Goal: Transaction & Acquisition: Download file/media

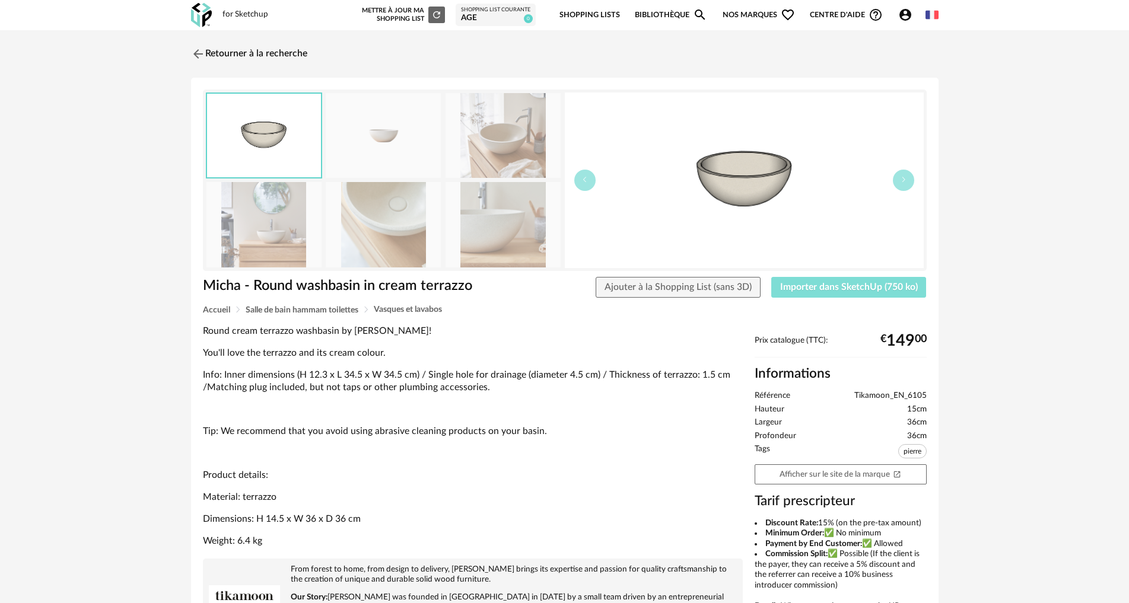
click at [799, 290] on span "Importer dans SketchUp (750 ko)" at bounding box center [849, 286] width 138 height 9
click at [807, 286] on span "Importer dans SketchUp (750 ko)" at bounding box center [849, 286] width 138 height 9
click at [812, 281] on button "Importer dans SketchUp (750 ko)" at bounding box center [848, 287] width 155 height 21
drag, startPoint x: 839, startPoint y: 291, endPoint x: 805, endPoint y: 320, distance: 44.5
click at [805, 320] on div "Micha - Round washbasin in cream terrazzo Micha - Round washbasin in cream terr…" at bounding box center [564, 454] width 747 height 752
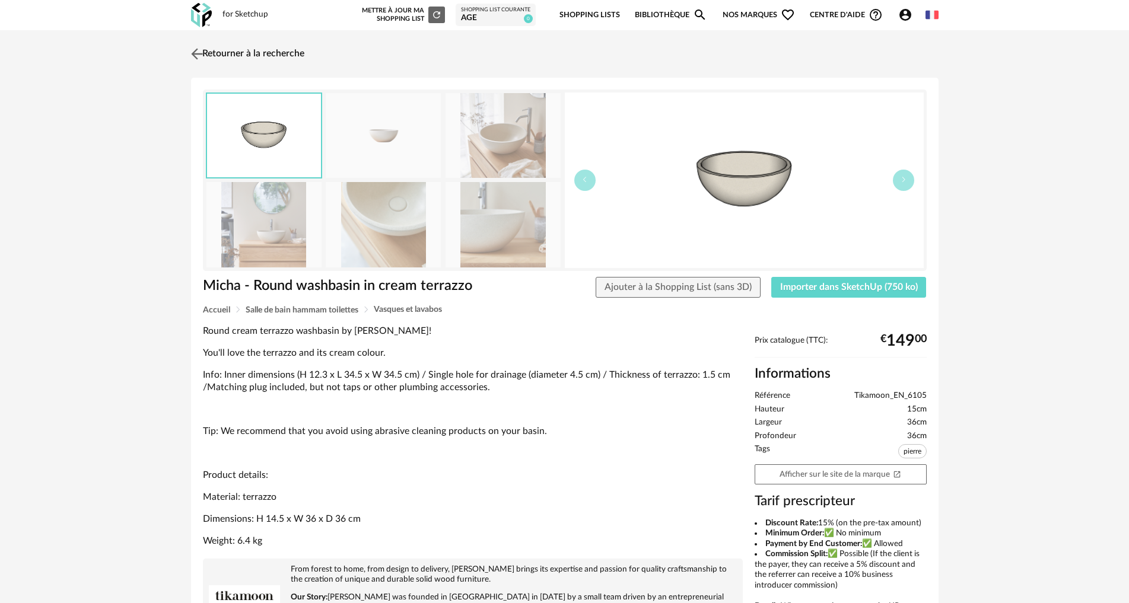
click at [198, 52] on img at bounding box center [196, 53] width 17 height 17
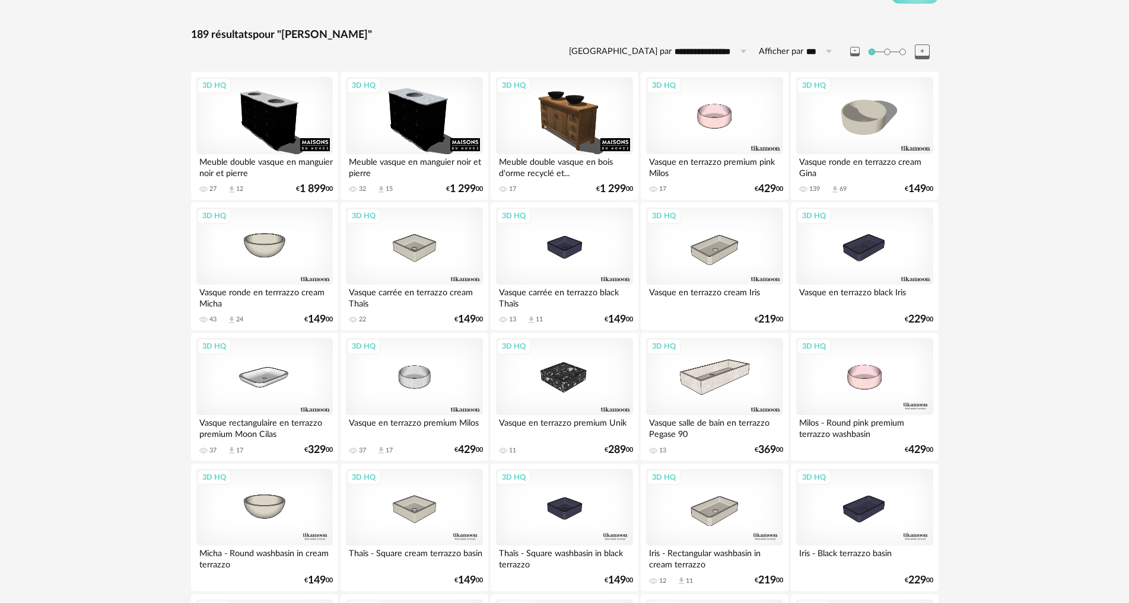
scroll to position [84, 0]
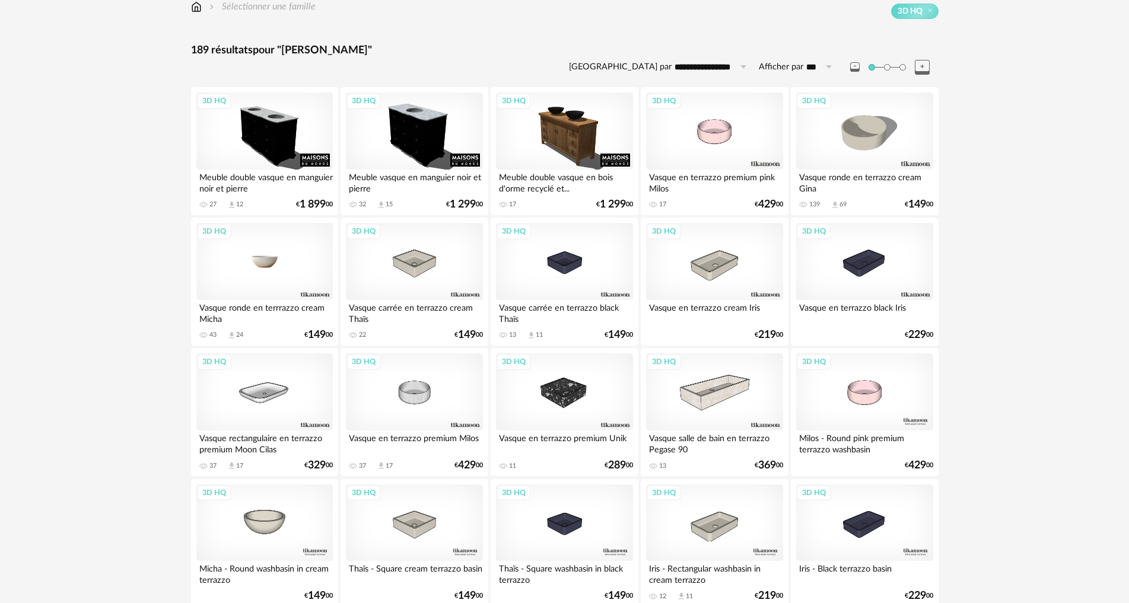
click at [265, 255] on div "3D HQ" at bounding box center [264, 261] width 136 height 77
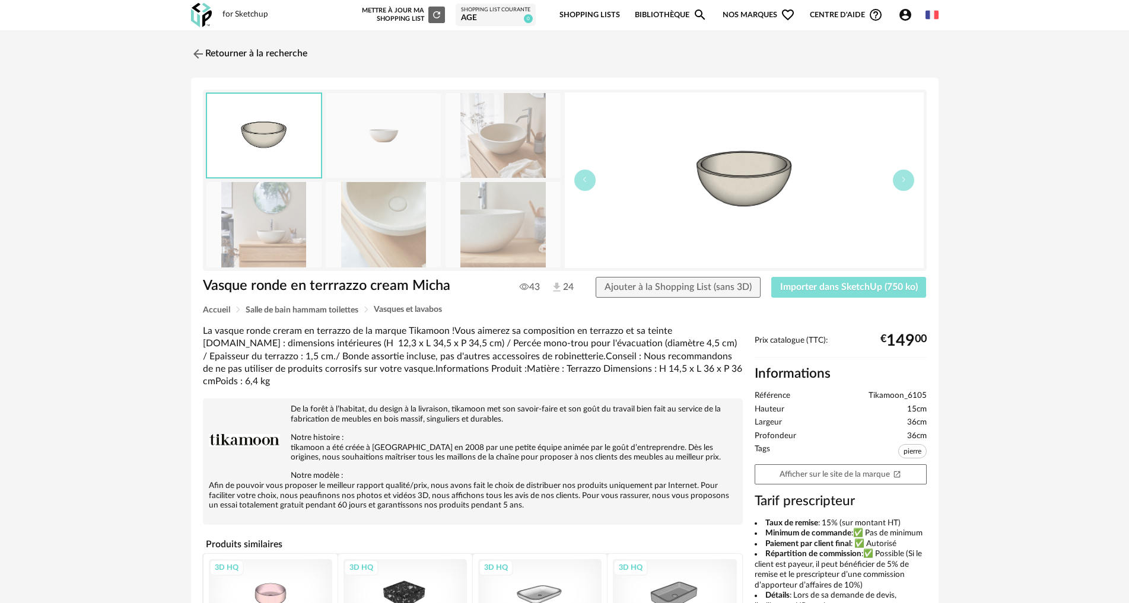
click at [839, 287] on span "Importer dans SketchUp (750 ko)" at bounding box center [849, 286] width 138 height 9
click at [1029, 75] on div "Retourner à la recherche Vasque ronde en terrrazzo cream Micha Vasque ronde en …" at bounding box center [564, 405] width 1129 height 750
click at [501, 17] on div "age" at bounding box center [495, 18] width 69 height 11
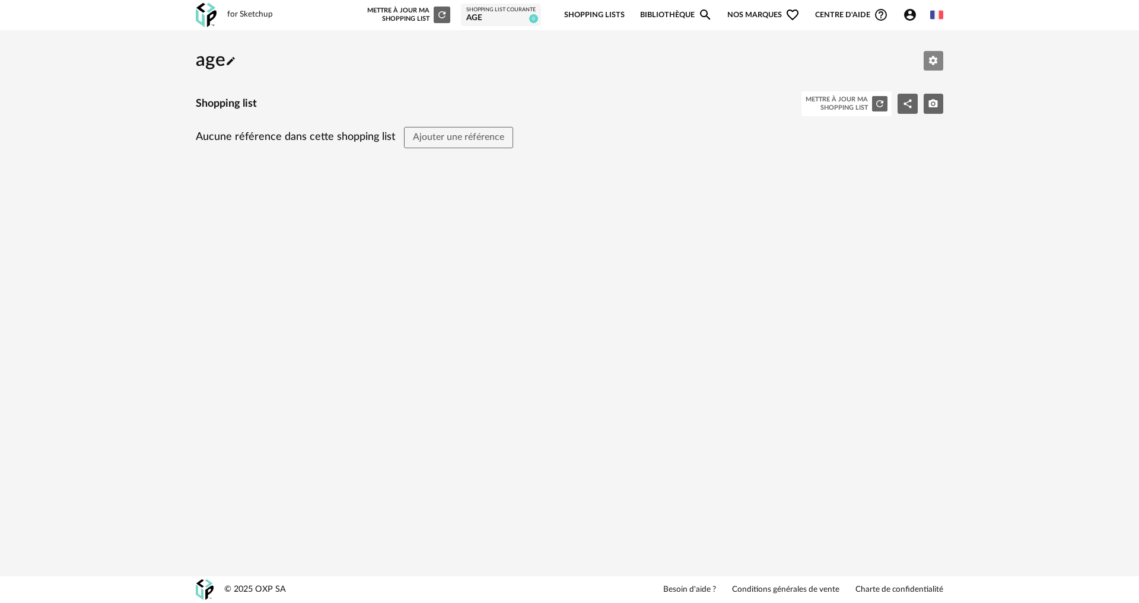
click at [932, 63] on icon "Editer les paramètres" at bounding box center [933, 60] width 9 height 9
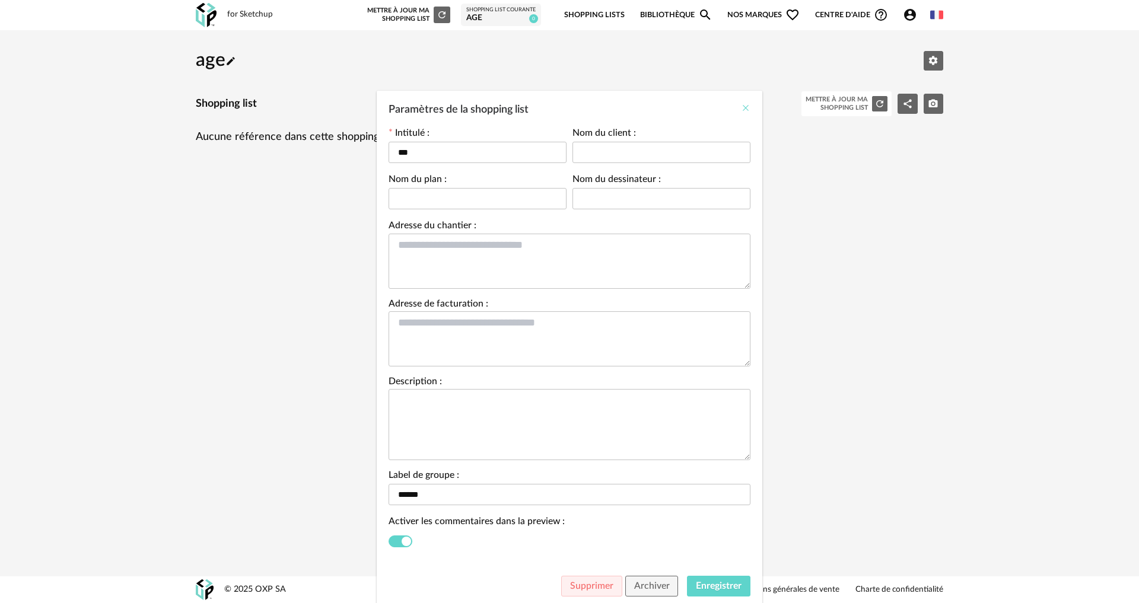
click at [741, 107] on icon "Close" at bounding box center [745, 107] width 9 height 9
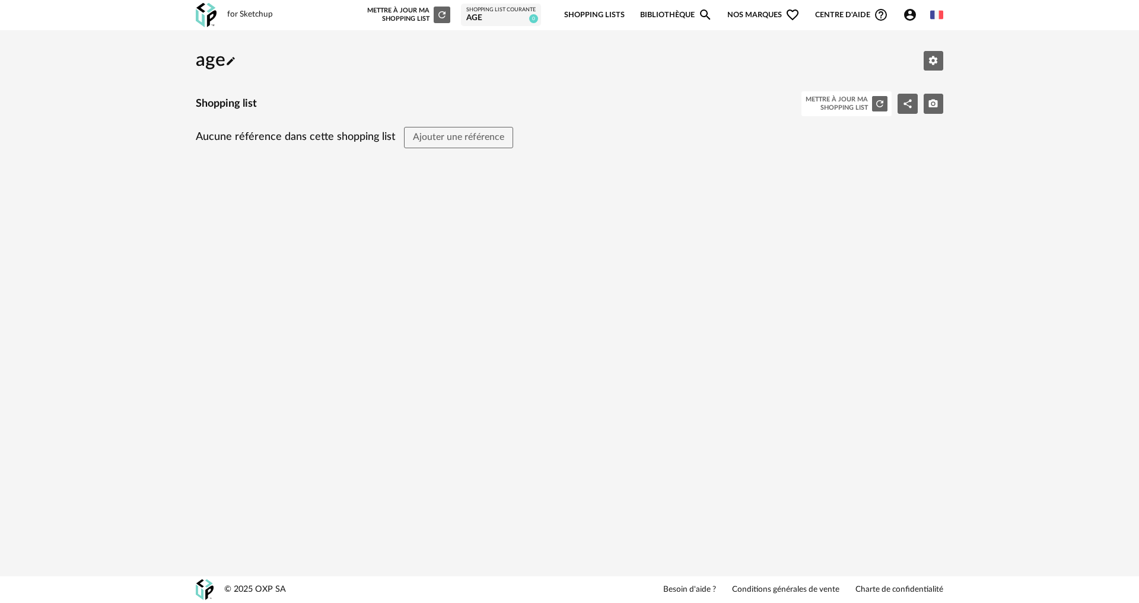
click at [445, 15] on icon "Refresh icon" at bounding box center [442, 14] width 11 height 11
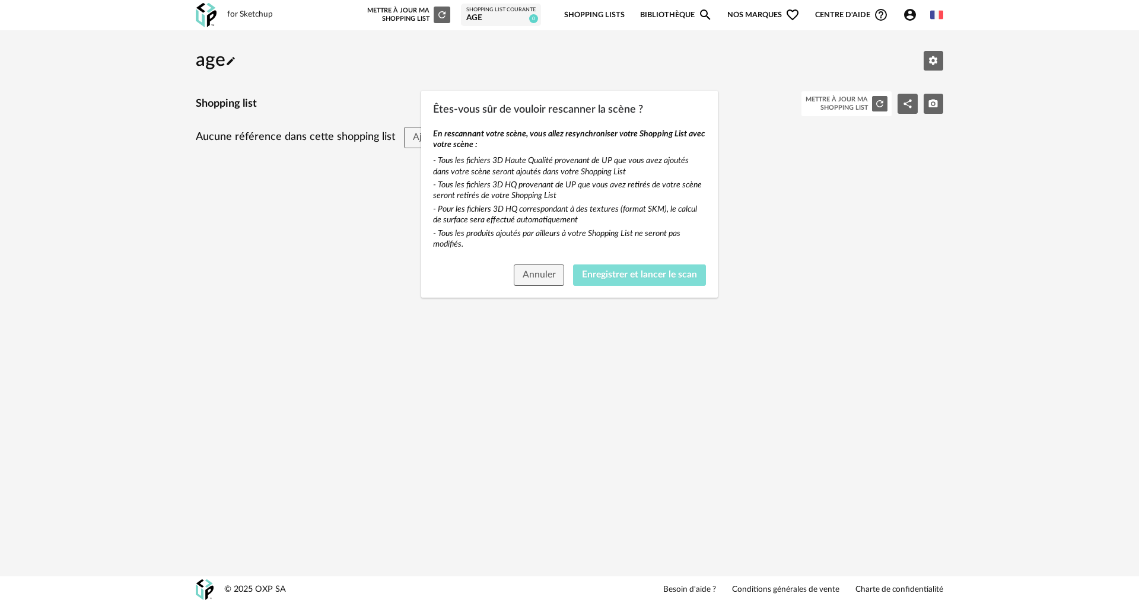
click at [616, 277] on span "Enregistrer et lancer le scan" at bounding box center [639, 274] width 115 height 9
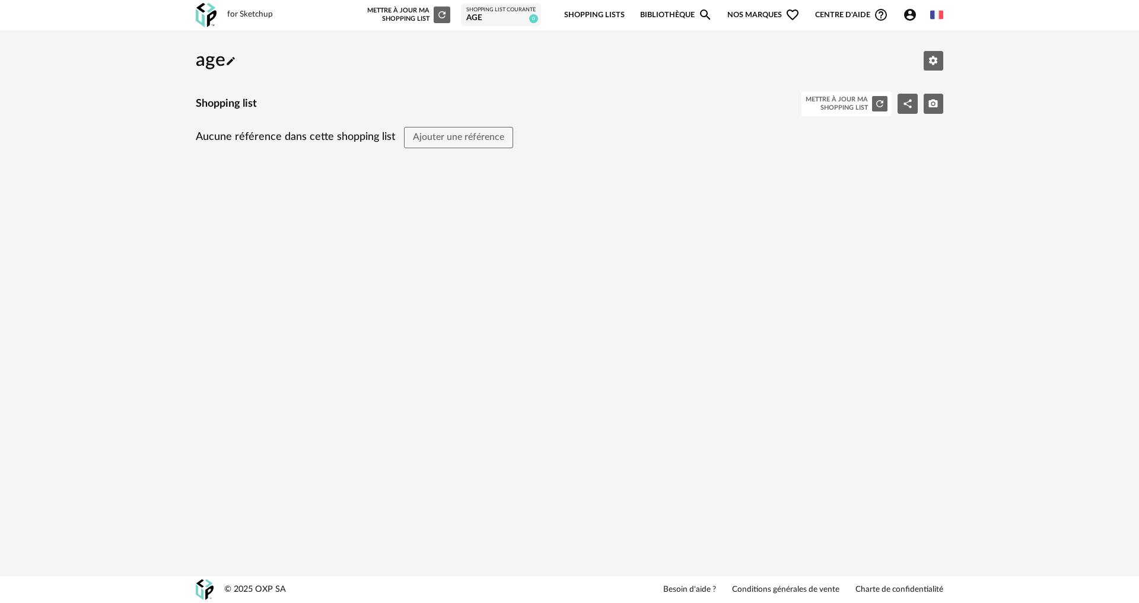
click at [498, 18] on div "age" at bounding box center [500, 18] width 69 height 11
click at [434, 9] on div "Mettre à jour ma Shopping List Refresh icon" at bounding box center [407, 15] width 85 height 17
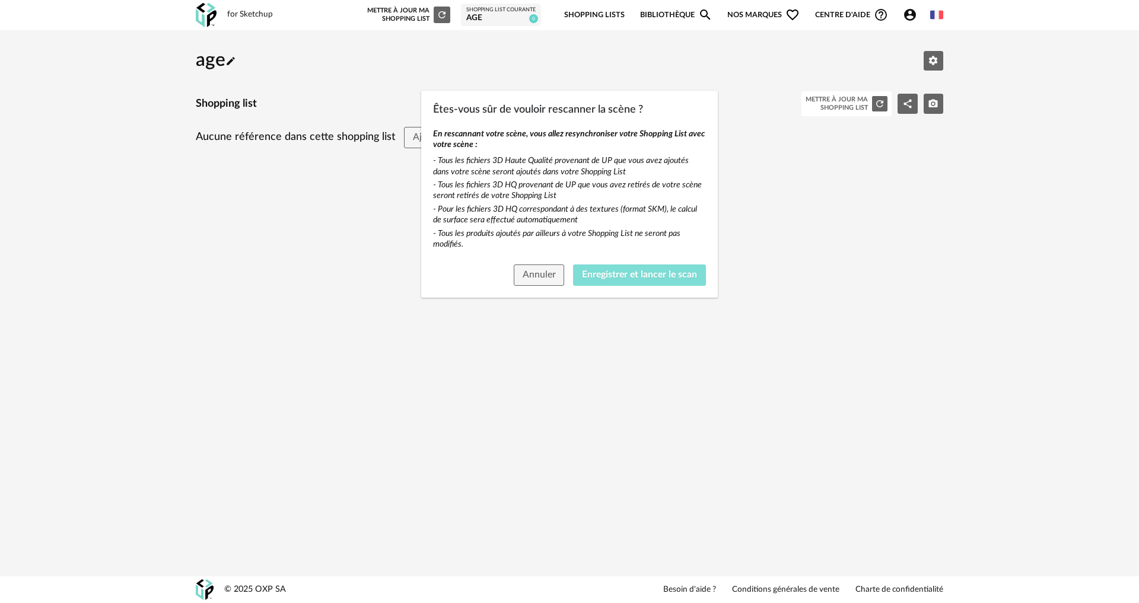
click at [590, 270] on span "Enregistrer et lancer le scan" at bounding box center [639, 274] width 115 height 9
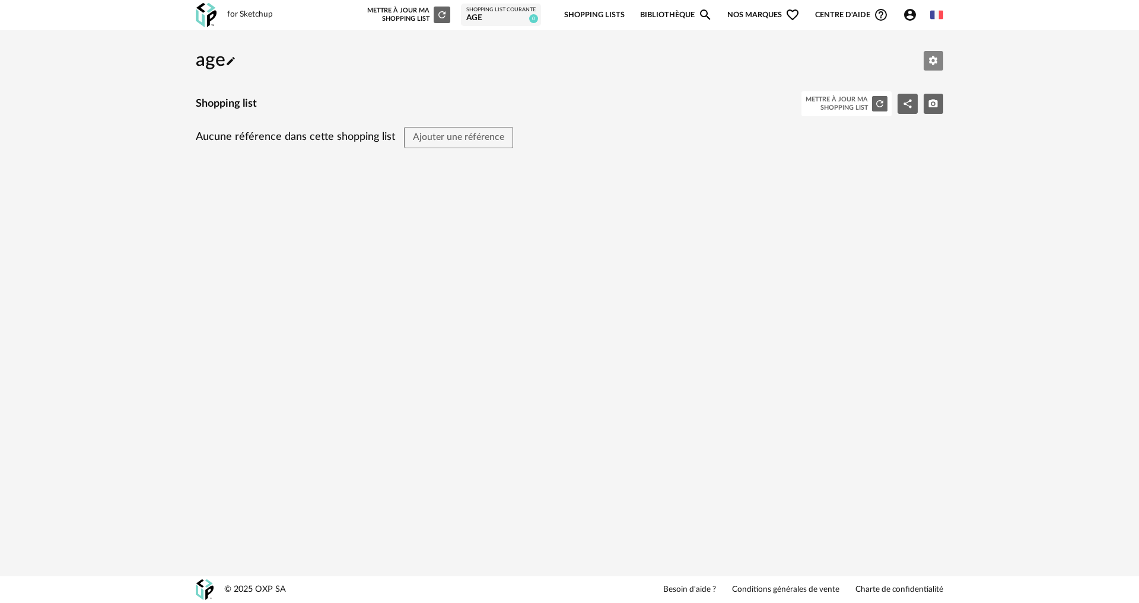
click at [934, 64] on icon "Editer les paramètres" at bounding box center [933, 60] width 9 height 9
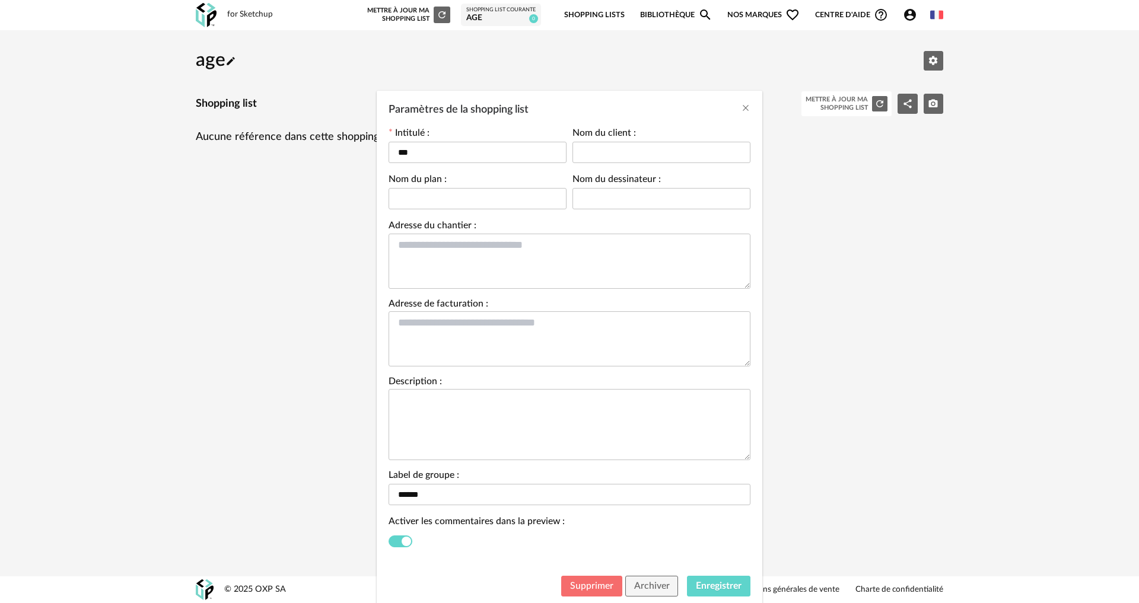
click at [593, 577] on button "Supprimer" at bounding box center [591, 586] width 61 height 21
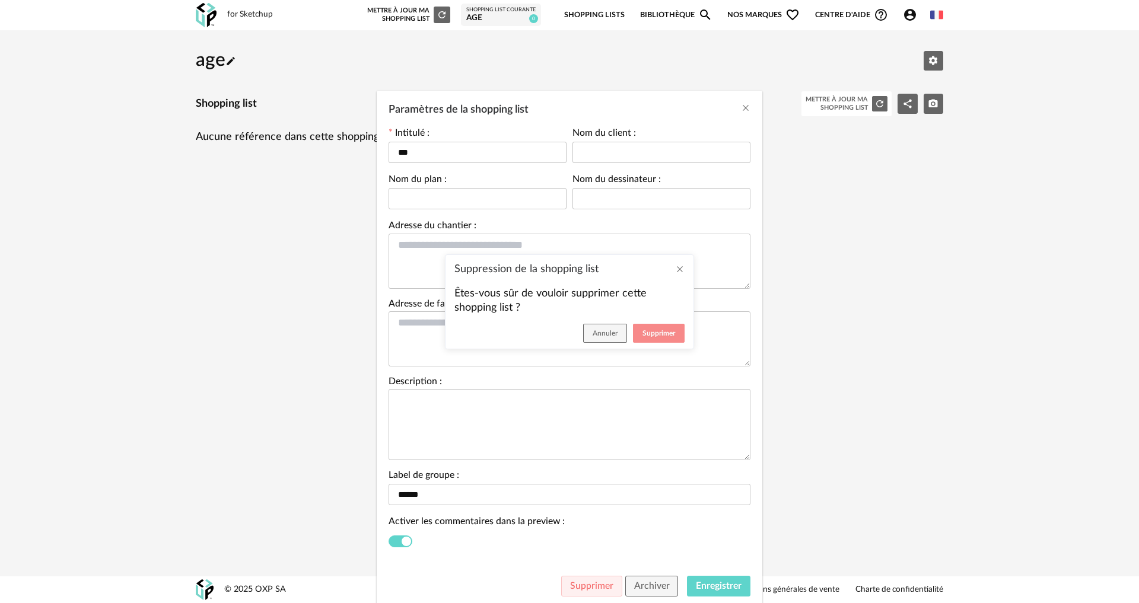
click at [655, 332] on span "Supprimer" at bounding box center [658, 333] width 33 height 7
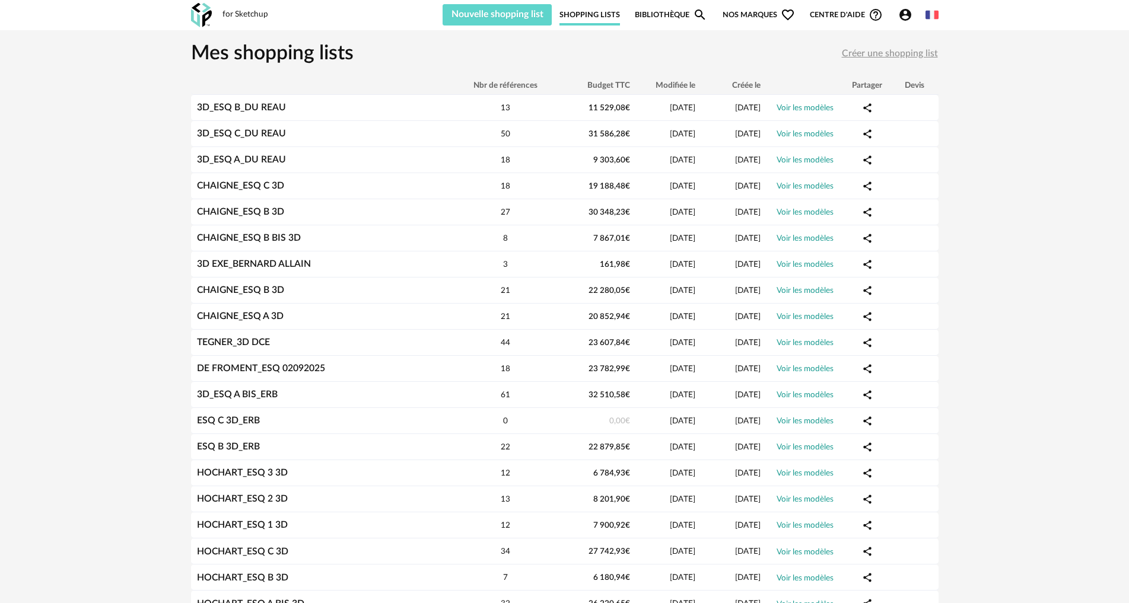
click at [673, 15] on link "Bibliothèque Magnify icon" at bounding box center [671, 14] width 72 height 21
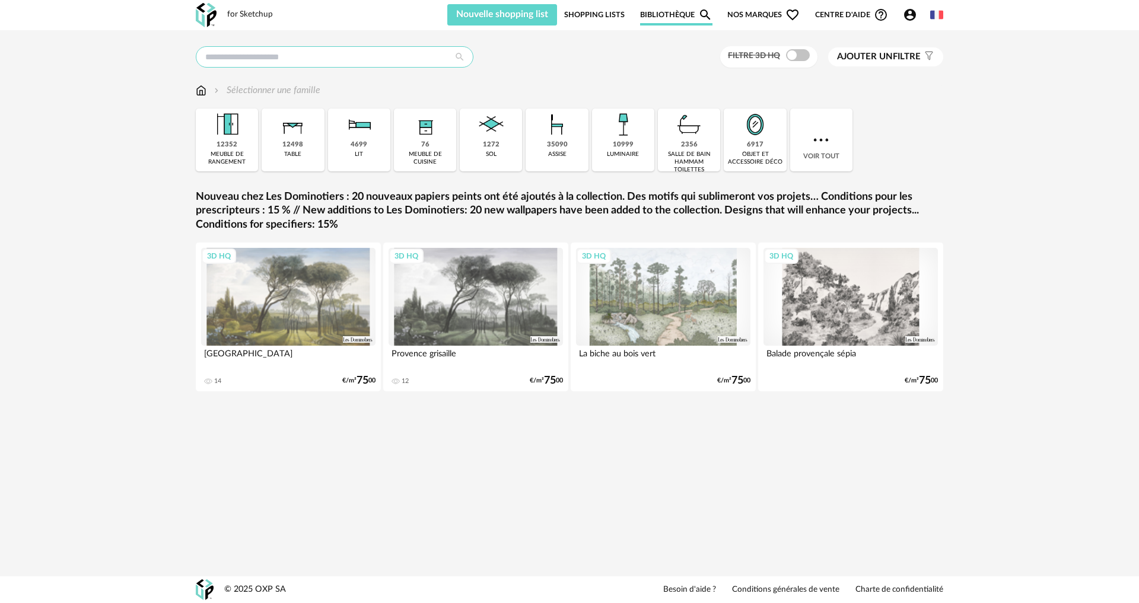
click at [235, 56] on input "text" at bounding box center [335, 56] width 278 height 21
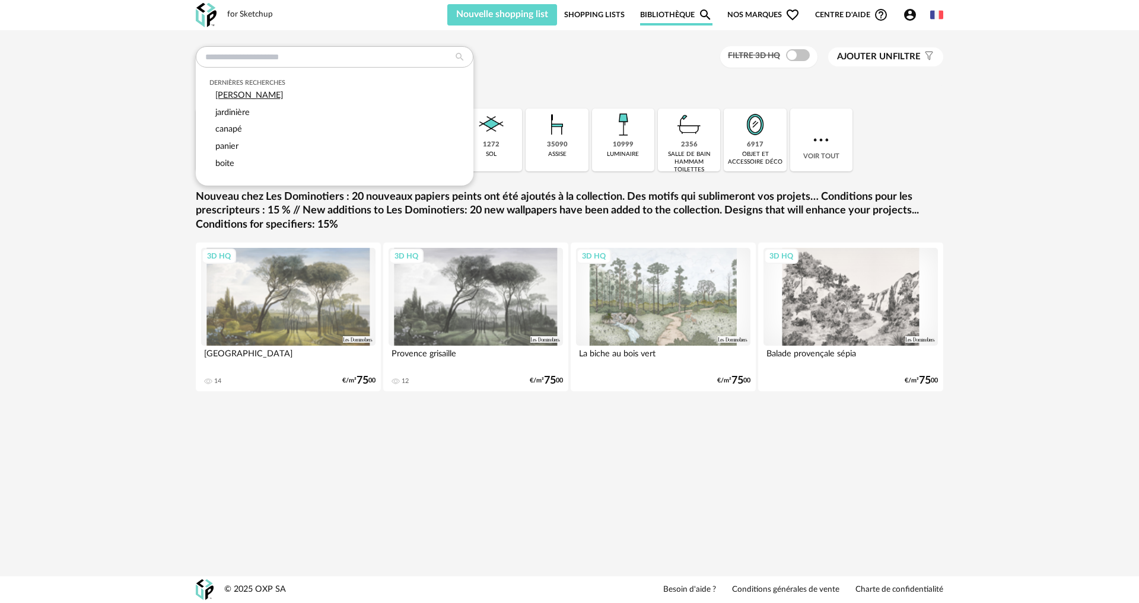
click at [238, 92] on span "[PERSON_NAME]" at bounding box center [249, 95] width 68 height 9
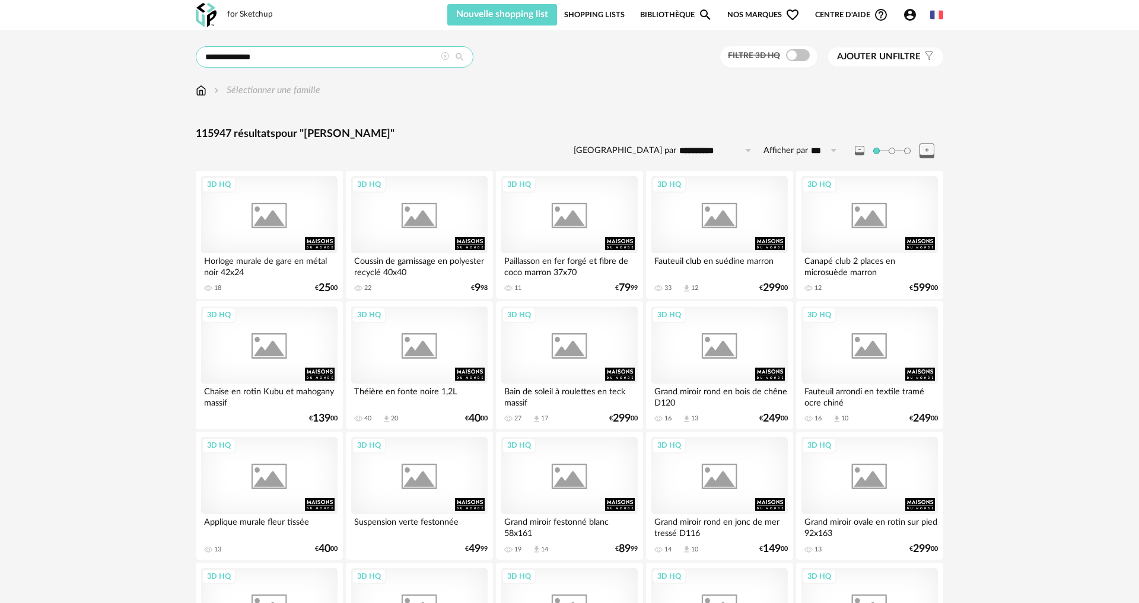
type input "**********"
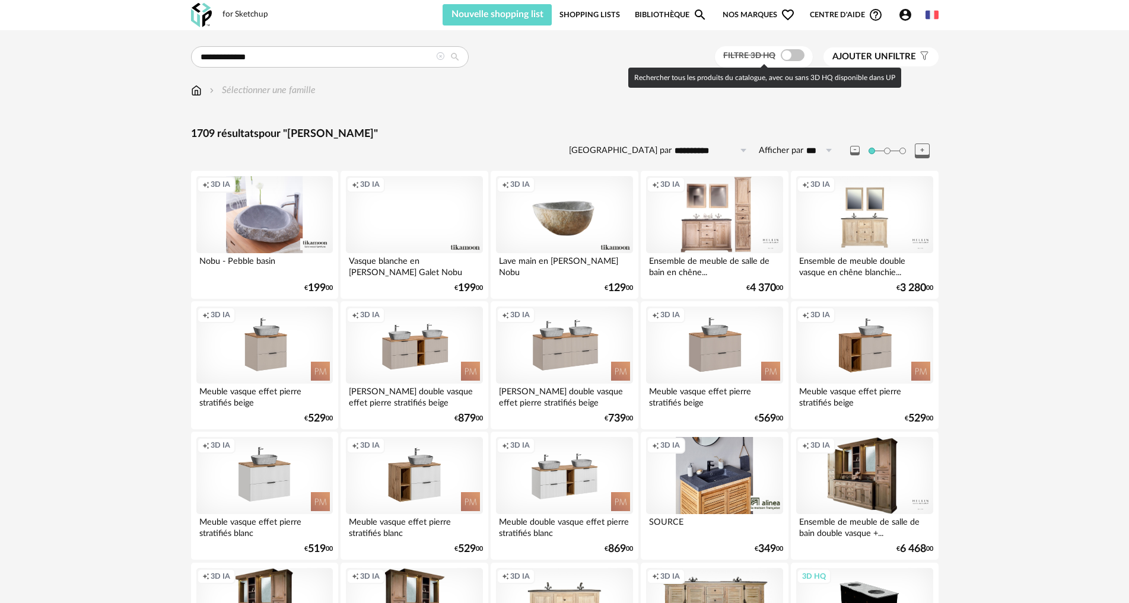
click at [796, 55] on span at bounding box center [793, 55] width 24 height 12
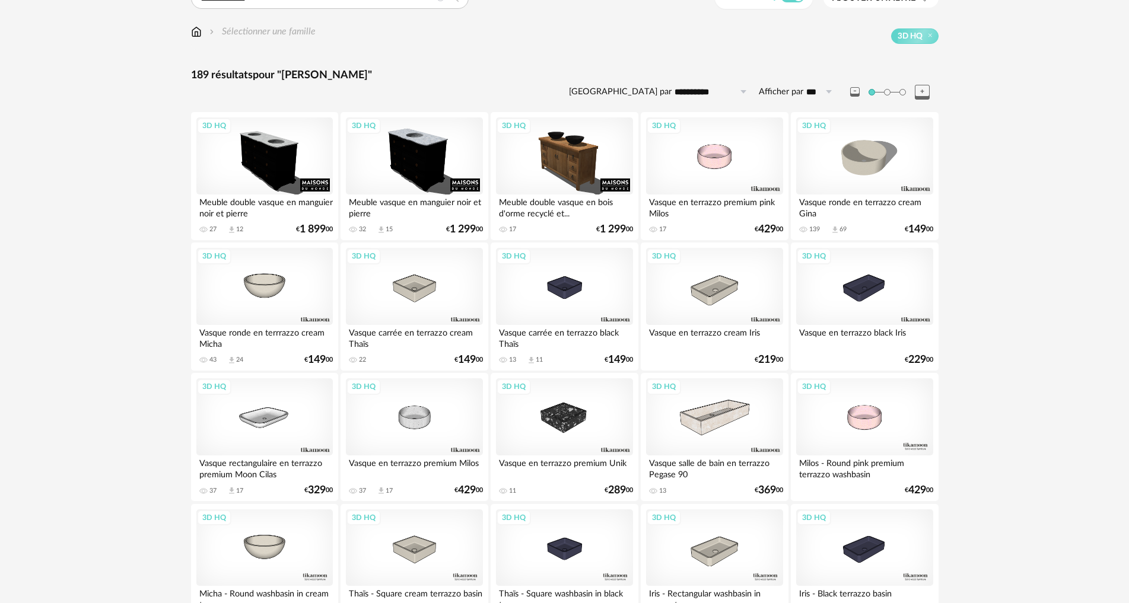
scroll to position [59, 0]
click at [268, 288] on div "3D HQ" at bounding box center [264, 285] width 136 height 77
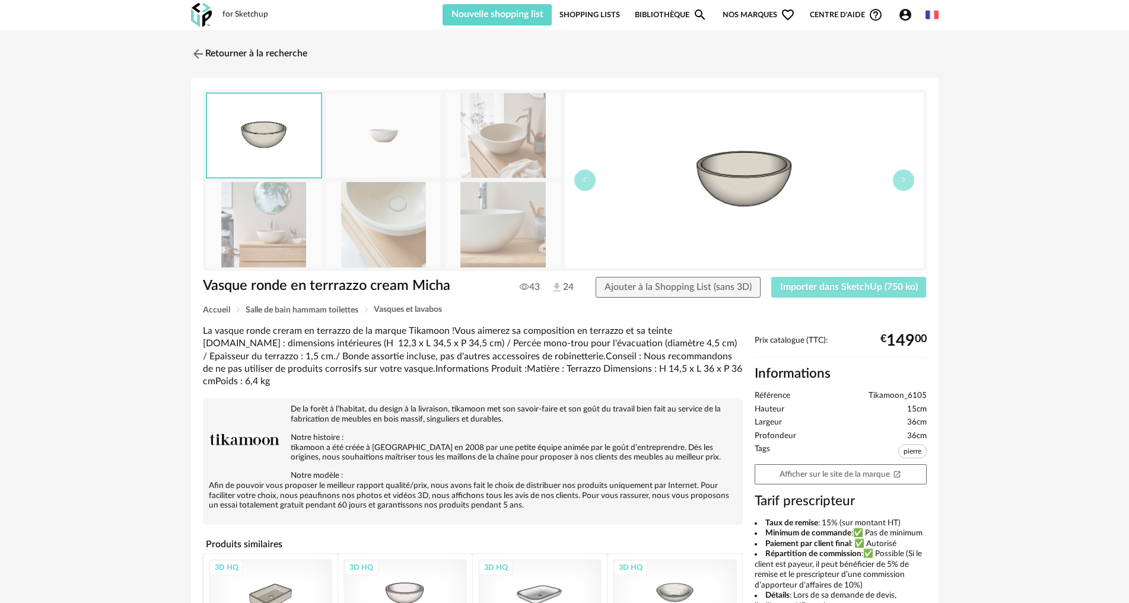
click at [820, 288] on span "Importer dans SketchUp (750 ko)" at bounding box center [849, 286] width 138 height 9
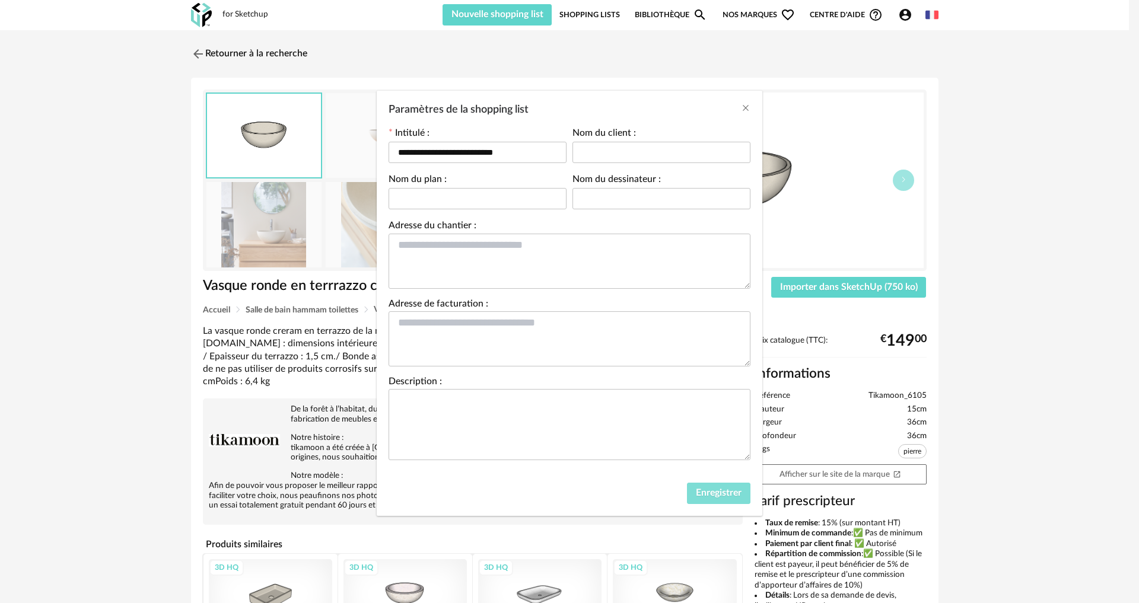
click at [731, 488] on span "Enregistrer" at bounding box center [719, 492] width 46 height 9
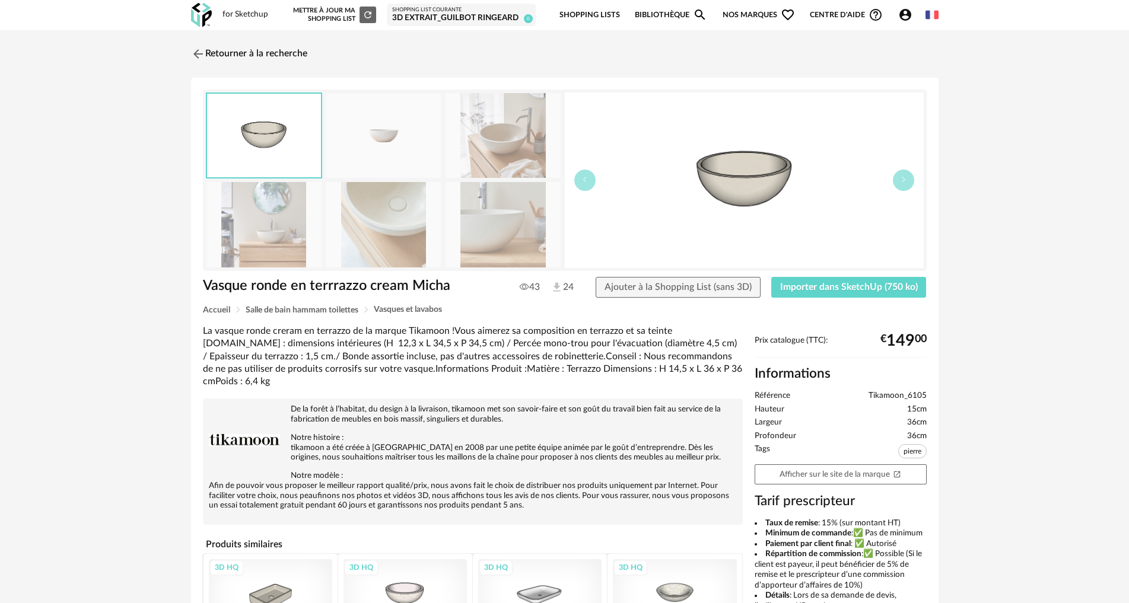
click at [446, 14] on div "3D extrait_GUILBOT RINGEARD" at bounding box center [461, 18] width 138 height 11
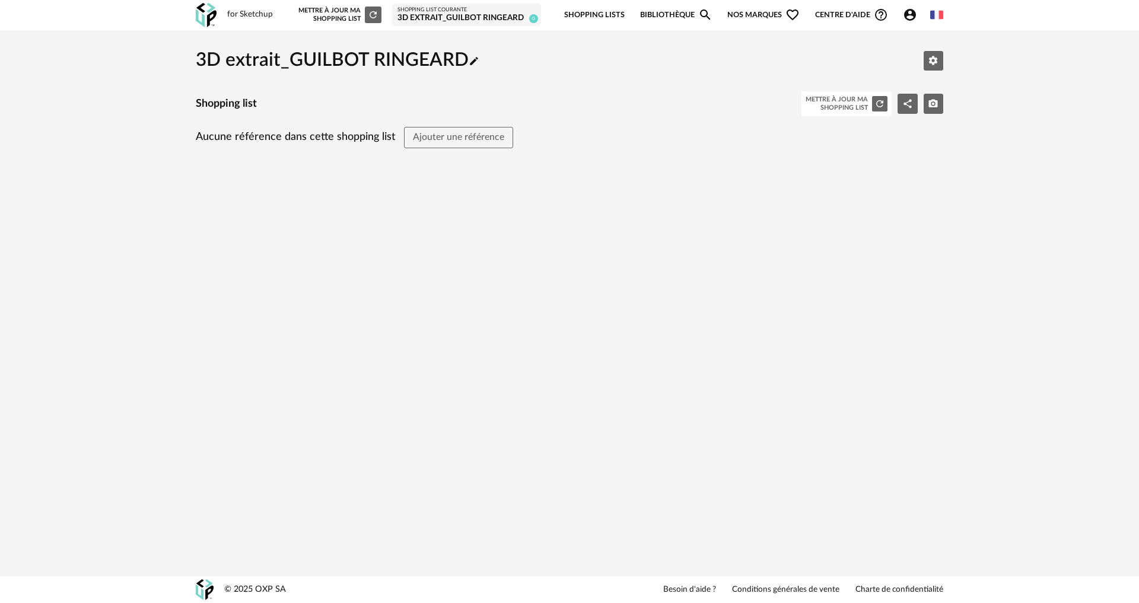
click at [666, 9] on link "Bibliothèque Magnify icon" at bounding box center [676, 15] width 72 height 28
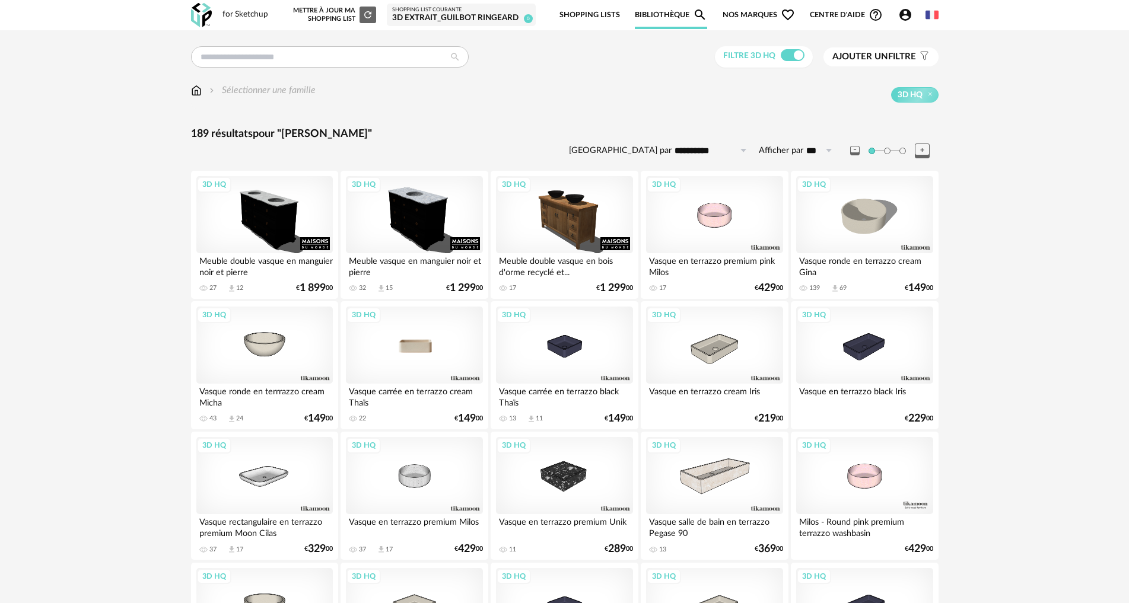
click at [407, 338] on div "3D HQ" at bounding box center [414, 345] width 136 height 77
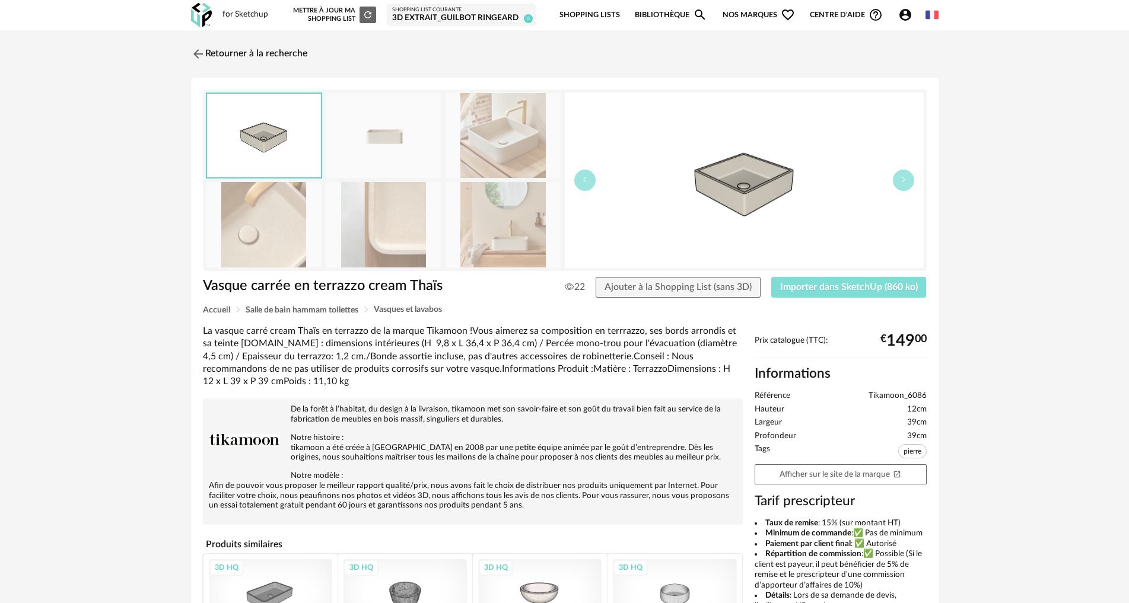
click at [822, 281] on button "Importer dans SketchUp (860 ko)" at bounding box center [848, 287] width 155 height 21
click at [202, 58] on img at bounding box center [196, 53] width 17 height 17
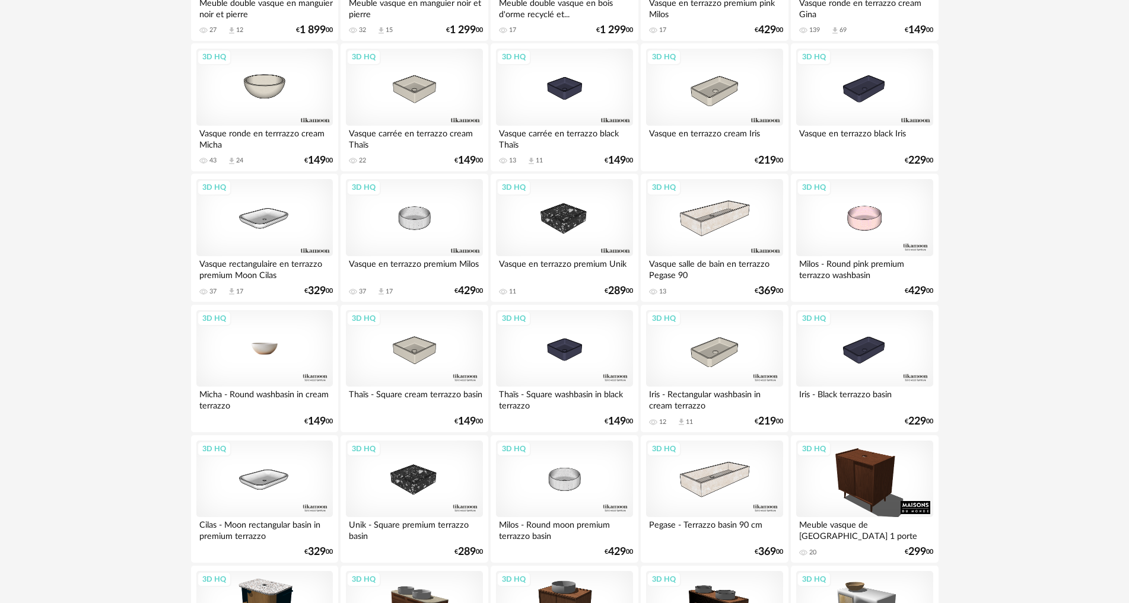
scroll to position [238, 0]
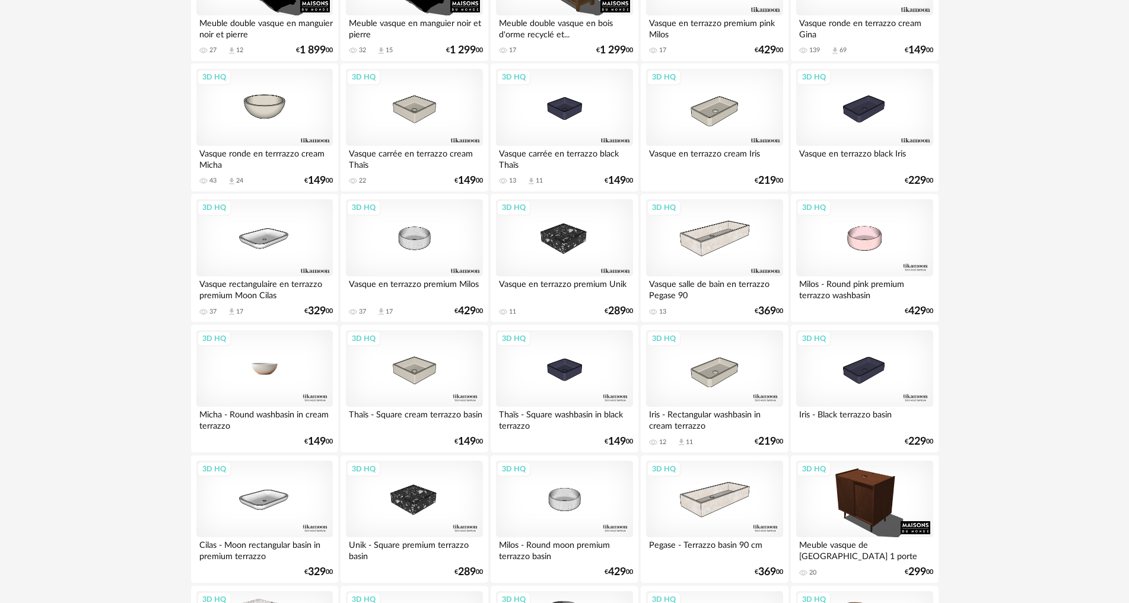
click at [272, 384] on div "3D HQ" at bounding box center [264, 368] width 136 height 77
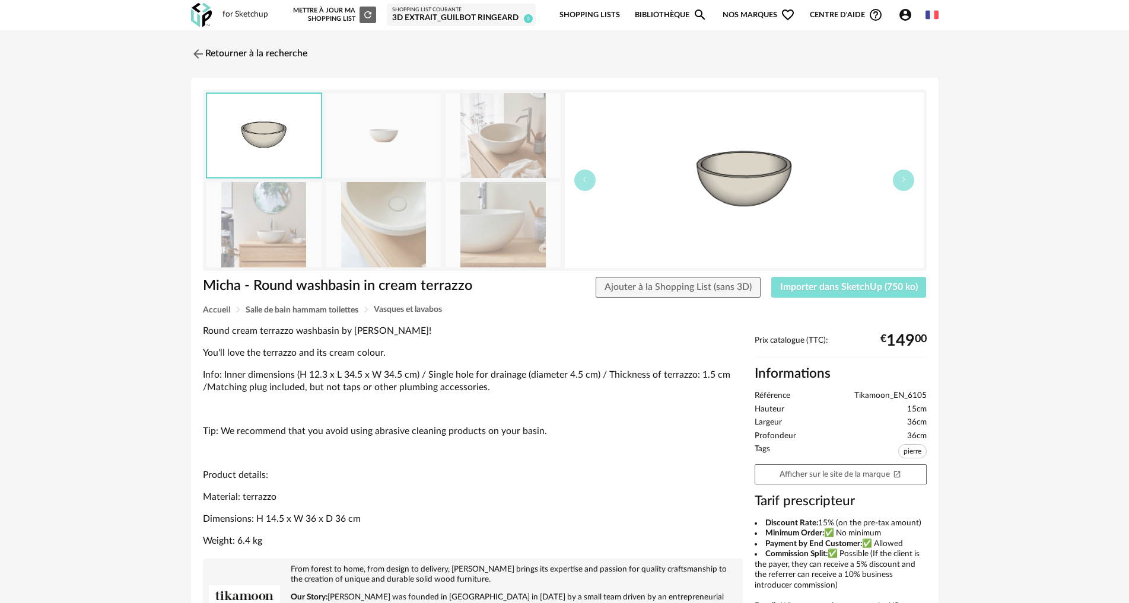
click at [795, 289] on span "Importer dans SketchUp (750 ko)" at bounding box center [849, 286] width 138 height 9
click at [818, 285] on span "Importer dans SketchUp (750 ko)" at bounding box center [849, 286] width 138 height 9
click at [829, 284] on span "Importer dans SketchUp (750 ko)" at bounding box center [849, 286] width 138 height 9
click at [203, 50] on img at bounding box center [196, 53] width 17 height 17
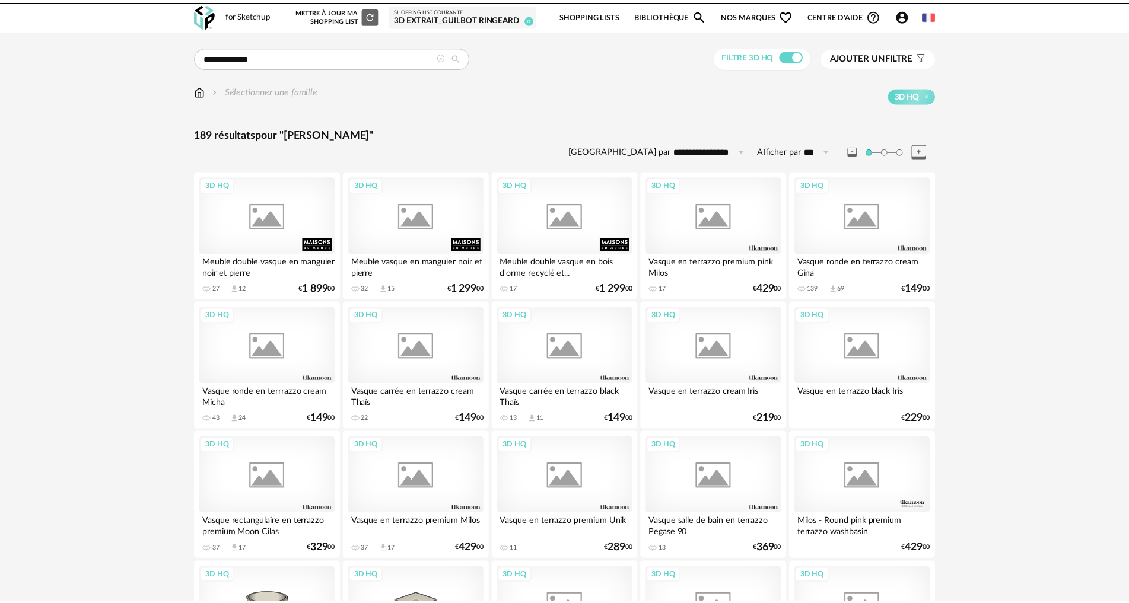
scroll to position [558, 0]
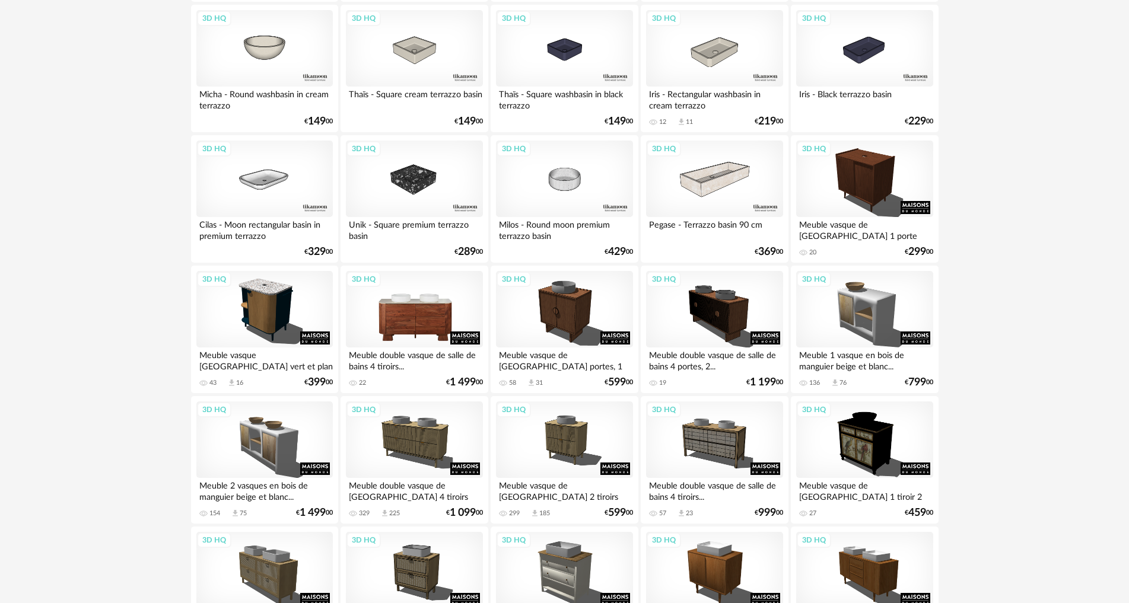
click at [450, 307] on div "3D HQ" at bounding box center [414, 309] width 136 height 77
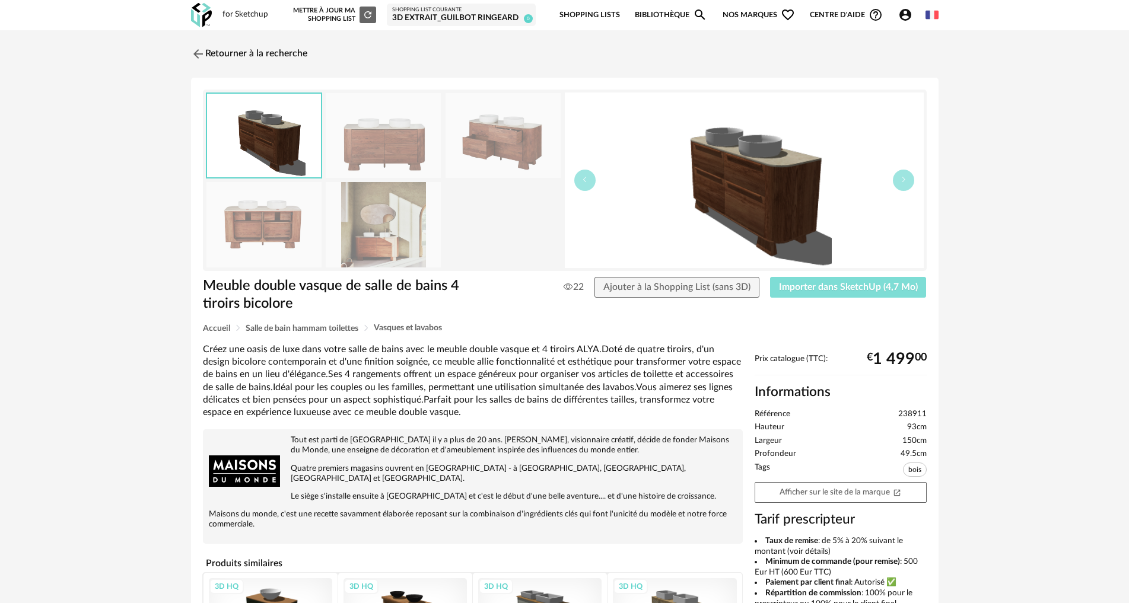
click at [833, 286] on span "Importer dans SketchUp (4,7 Mo)" at bounding box center [848, 286] width 139 height 9
click at [193, 58] on img at bounding box center [196, 53] width 17 height 17
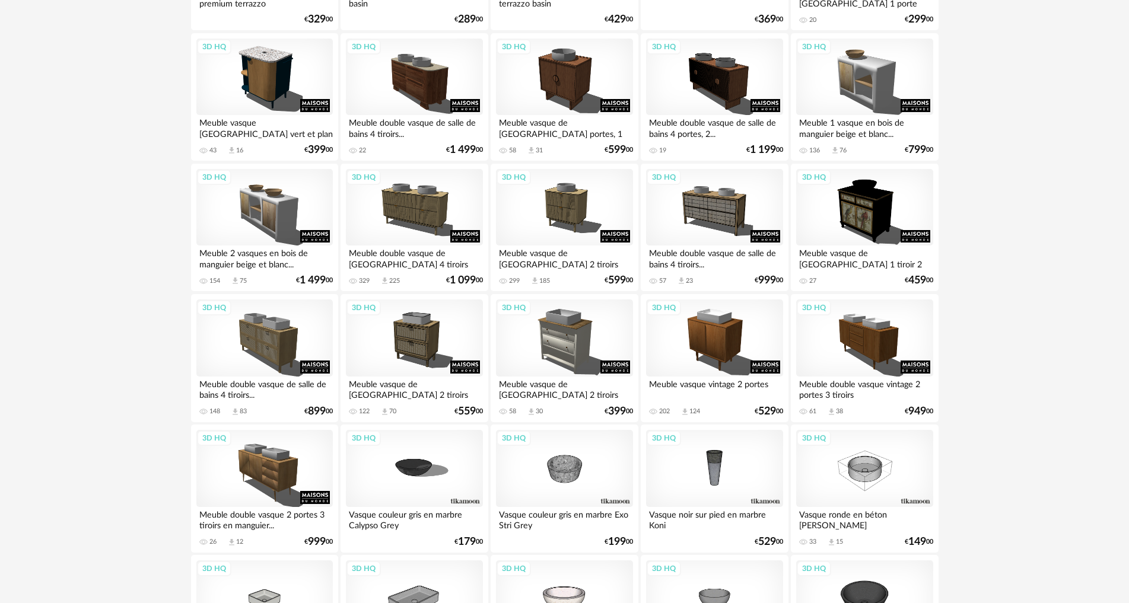
scroll to position [1028, 0]
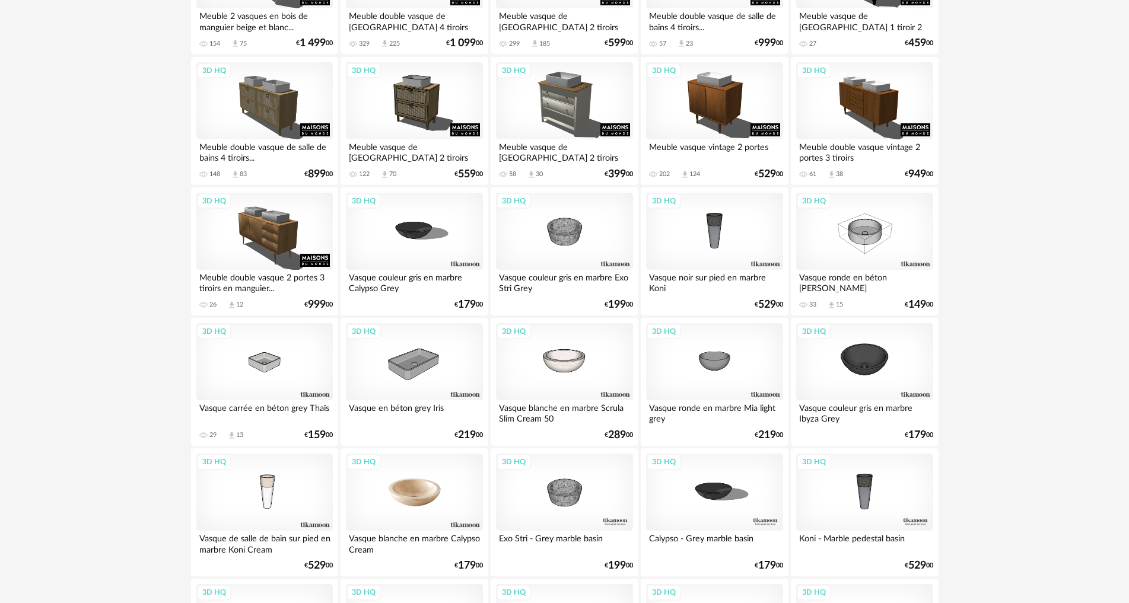
click at [422, 491] on div "3D HQ" at bounding box center [414, 492] width 136 height 77
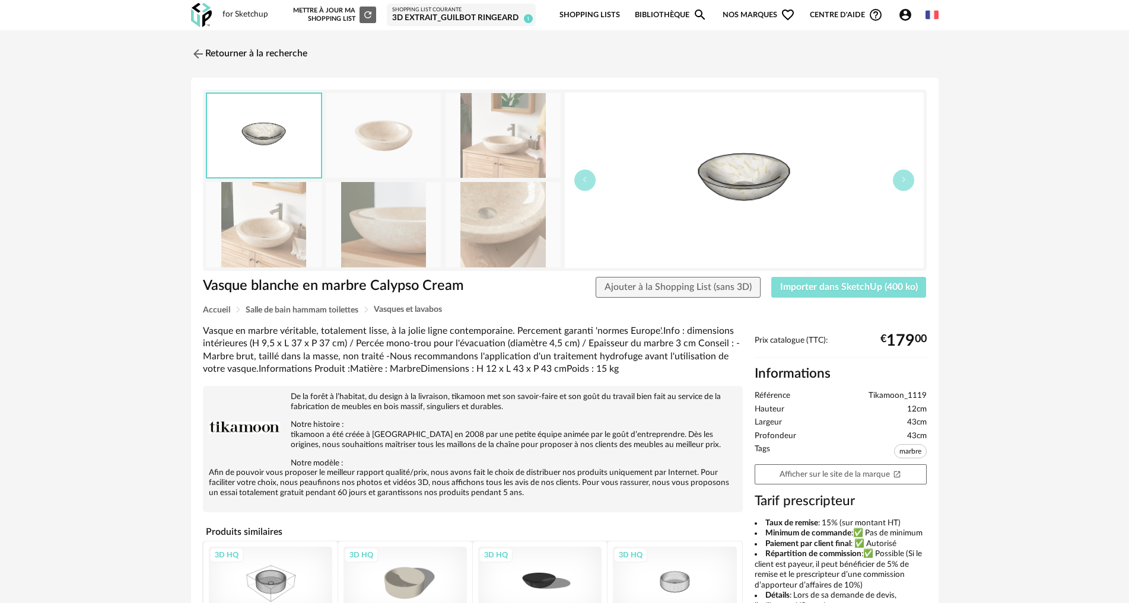
click at [845, 290] on span "Importer dans SketchUp (400 ko)" at bounding box center [849, 286] width 138 height 9
click at [812, 284] on span "Importer dans SketchUp (400 ko)" at bounding box center [849, 286] width 138 height 9
click at [200, 50] on img at bounding box center [196, 53] width 17 height 17
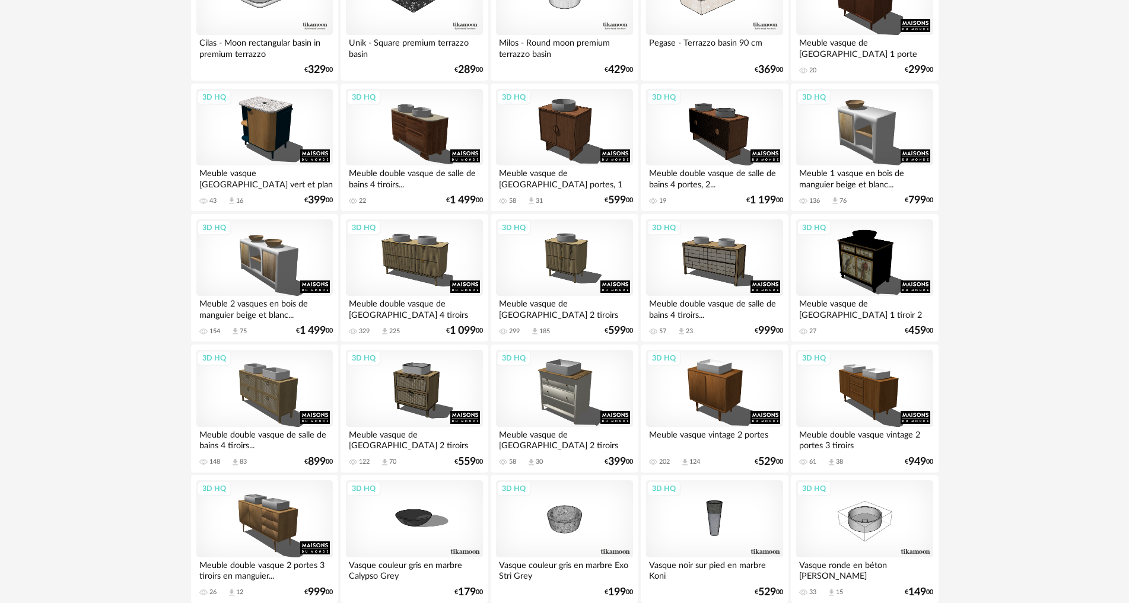
scroll to position [731, 0]
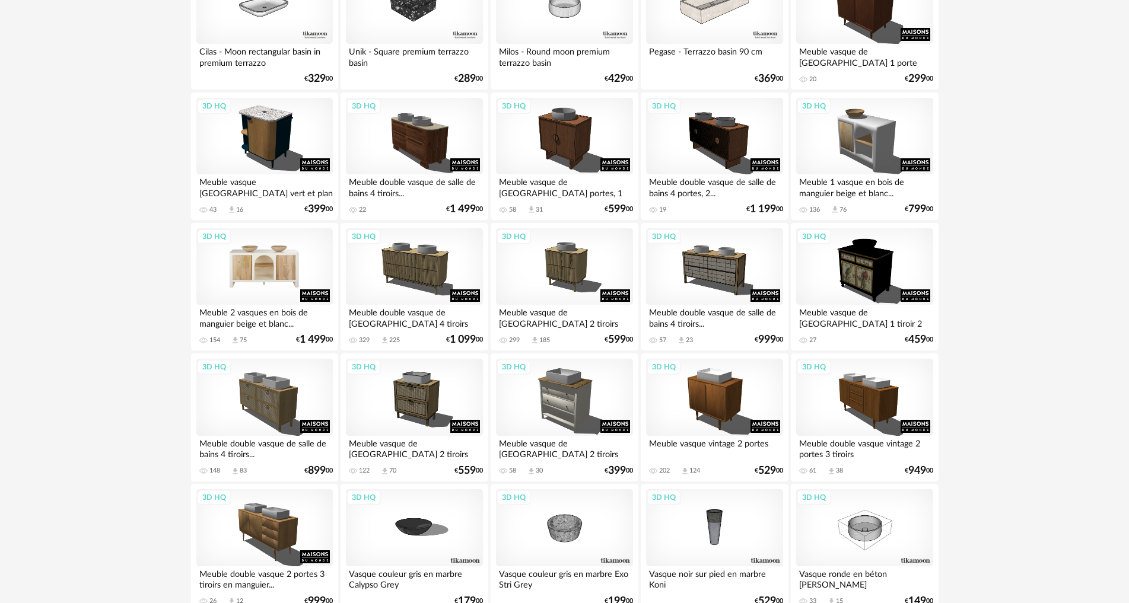
click at [256, 281] on div "3D HQ" at bounding box center [264, 266] width 136 height 77
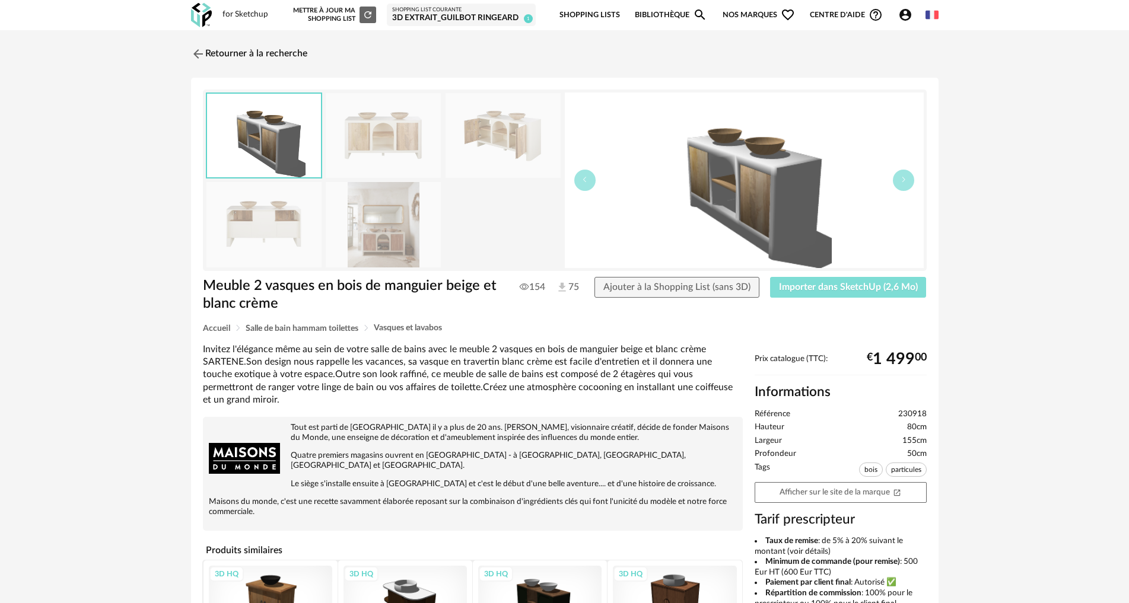
click at [831, 291] on span "Importer dans SketchUp (2,6 Mo)" at bounding box center [848, 286] width 139 height 9
click at [189, 53] on div "Retourner à la recherche Meuble 2 vasques en bois de manguier beige et blanc cr…" at bounding box center [564, 435] width 769 height 789
click at [198, 51] on img at bounding box center [196, 53] width 17 height 17
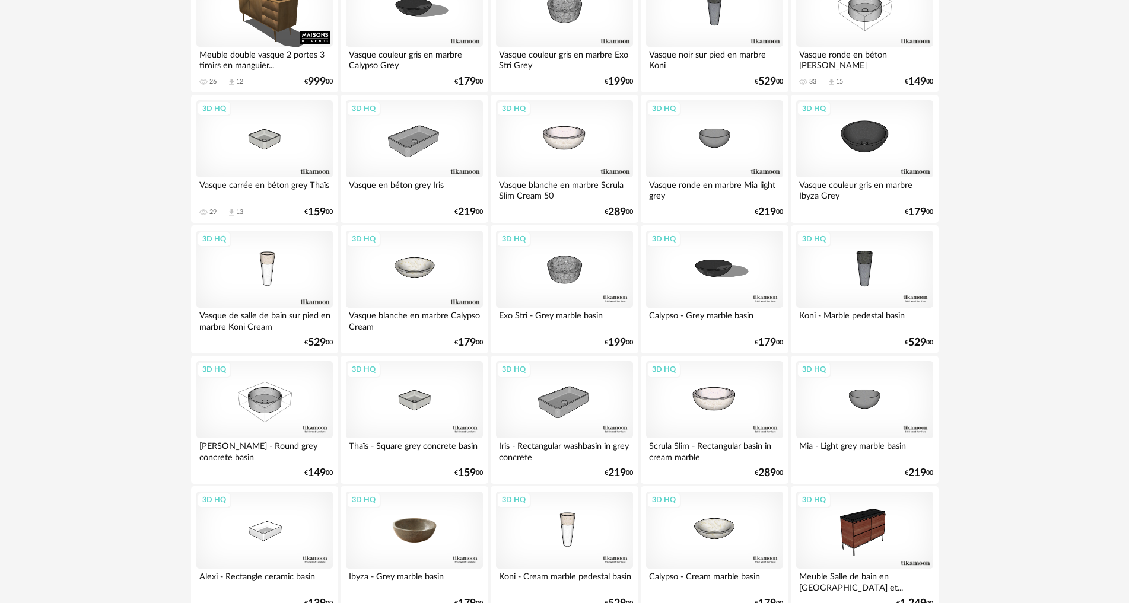
scroll to position [1325, 0]
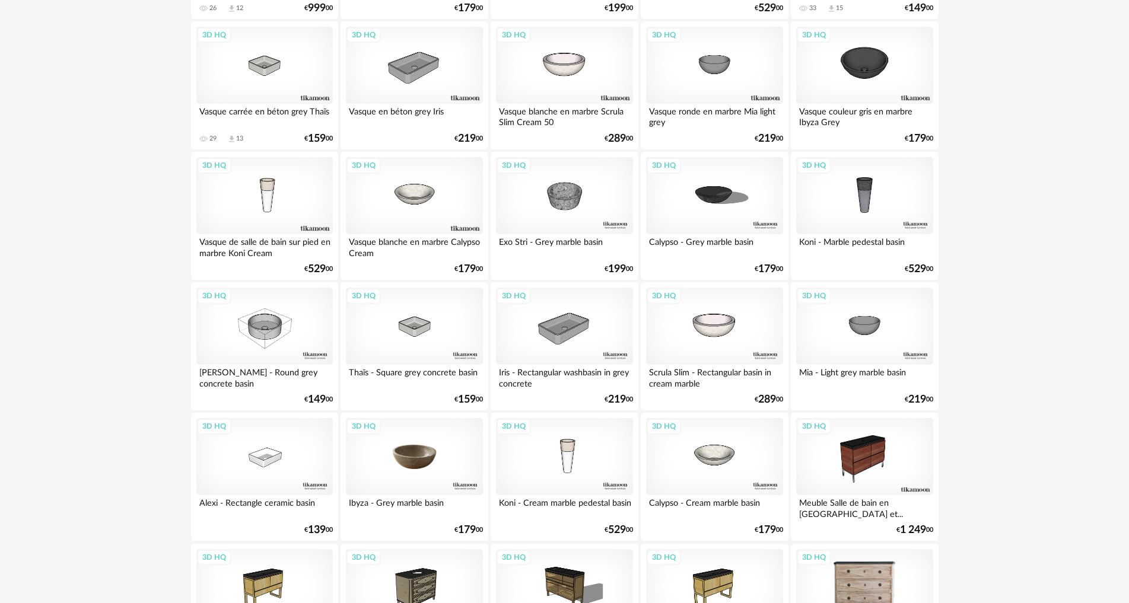
click at [422, 450] on div "3D HQ" at bounding box center [414, 456] width 136 height 77
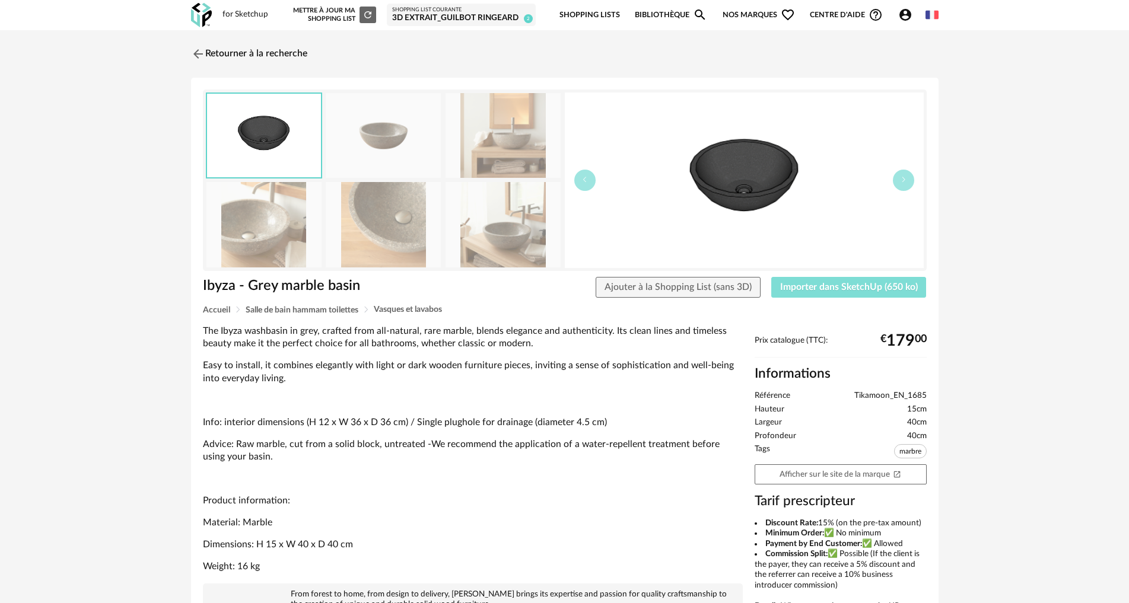
click at [797, 289] on span "Importer dans SketchUp (650 ko)" at bounding box center [849, 286] width 138 height 9
click at [193, 56] on img at bounding box center [196, 53] width 17 height 17
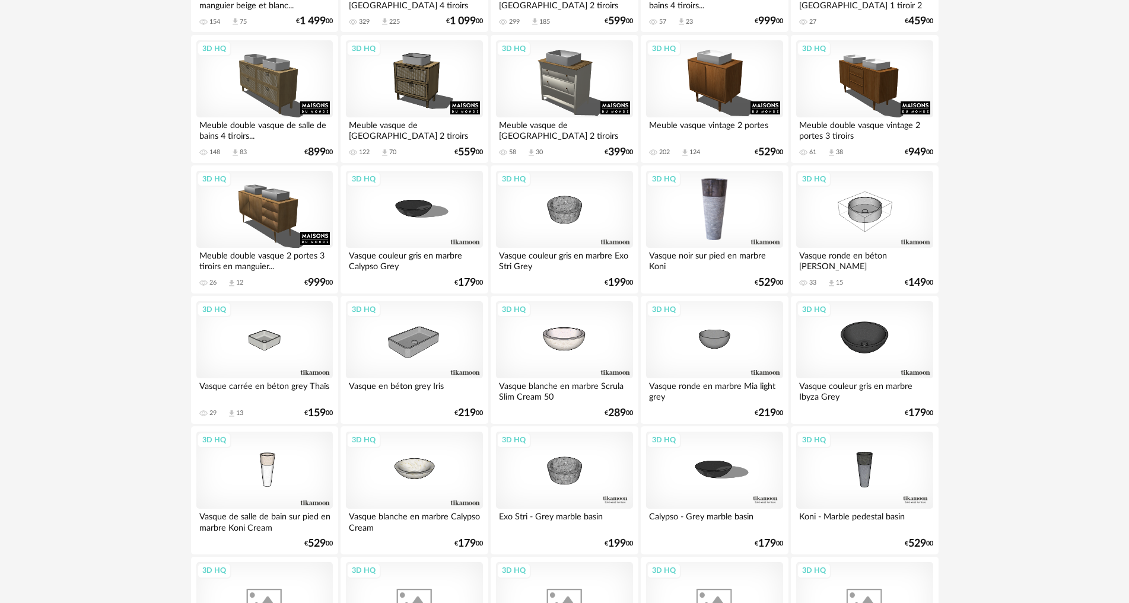
scroll to position [1147, 0]
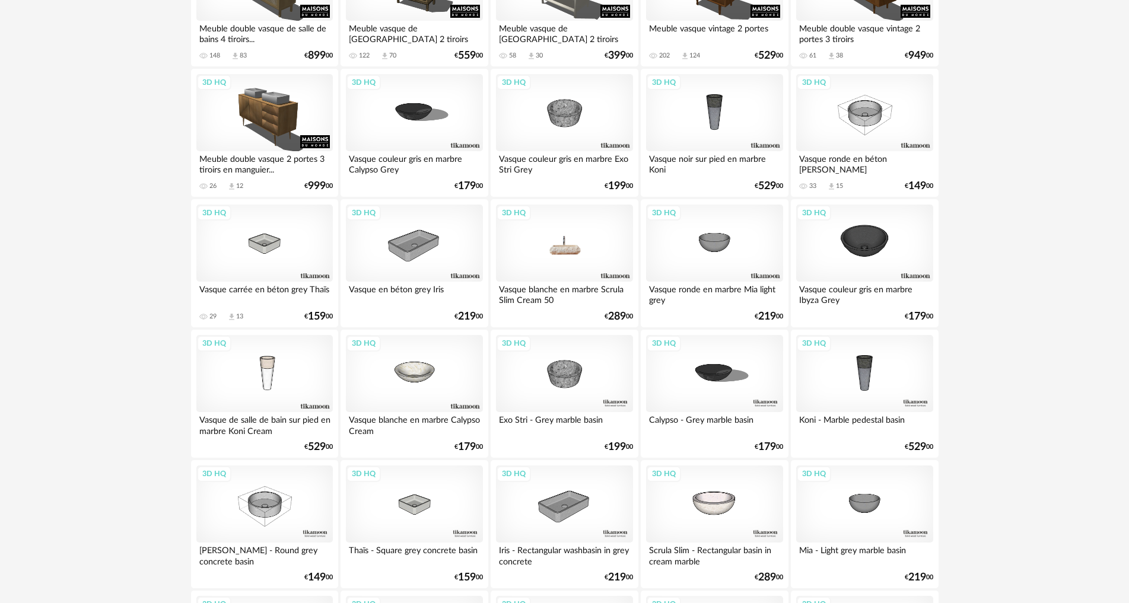
click at [550, 237] on div "3D HQ" at bounding box center [564, 243] width 136 height 77
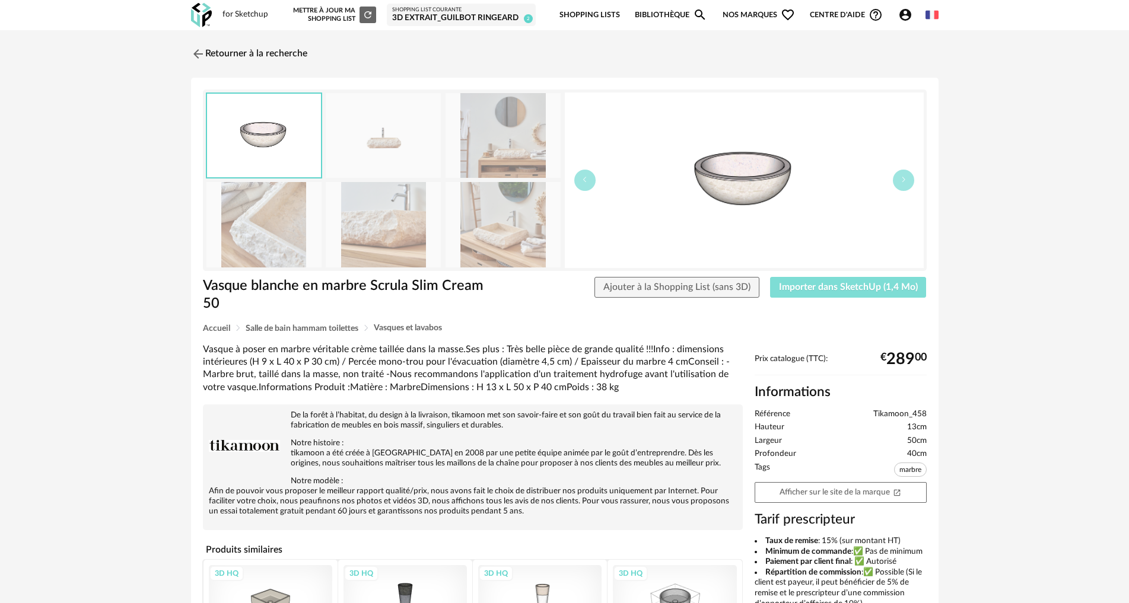
click at [799, 285] on span "Importer dans SketchUp (1,4 Mo)" at bounding box center [848, 286] width 139 height 9
click at [195, 49] on img at bounding box center [196, 53] width 17 height 17
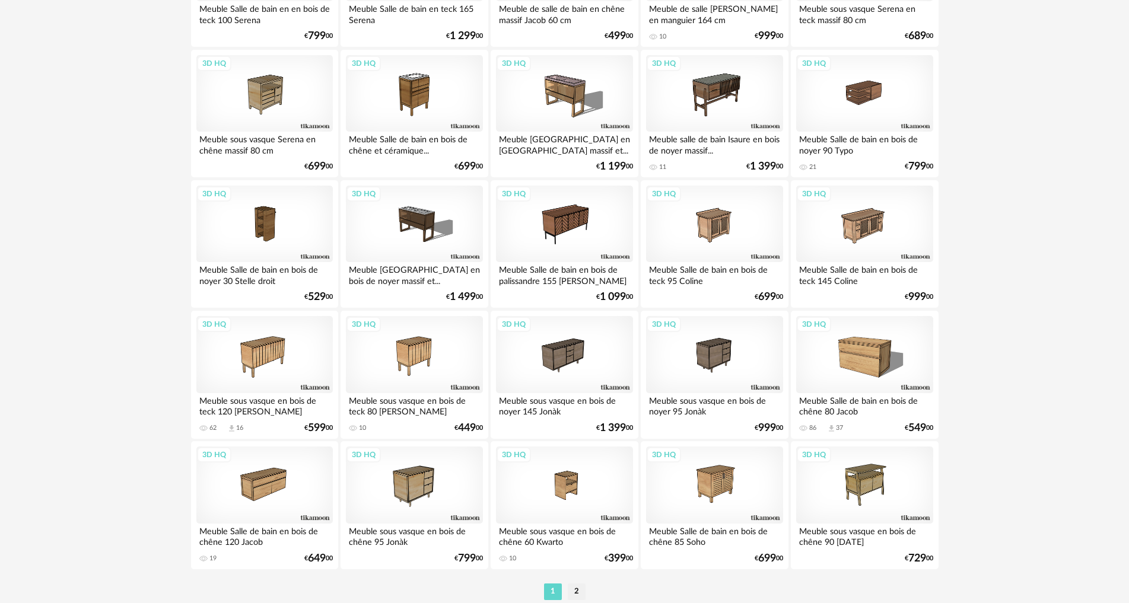
scroll to position [2256, 0]
